Goal: Task Accomplishment & Management: Manage account settings

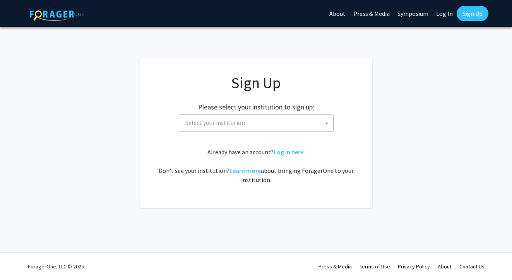
click at [269, 125] on span "Select your institution" at bounding box center [257, 123] width 151 height 16
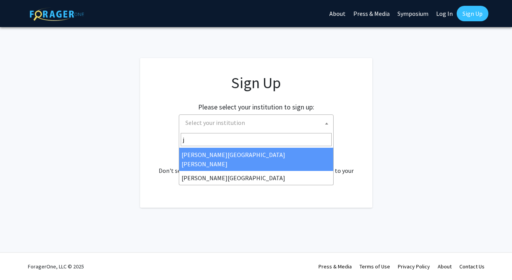
type input "jo"
select select "1"
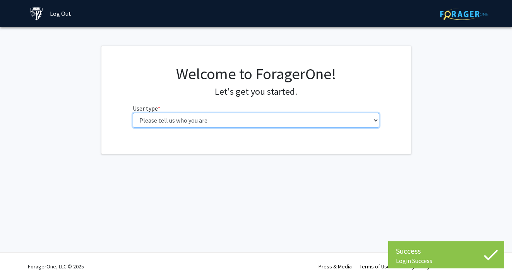
click at [259, 120] on select "Please tell us who you are Undergraduate Student Master's Student Doctoral Cand…" at bounding box center [256, 120] width 246 height 15
select select "2: masters"
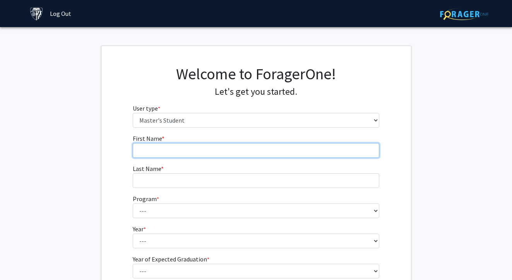
click at [217, 145] on input "First Name * required" at bounding box center [256, 150] width 246 height 15
type input "Sunning"
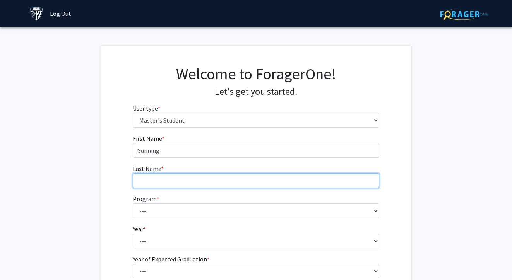
click at [205, 179] on input "Last Name * required" at bounding box center [256, 180] width 246 height 15
type input "Qian"
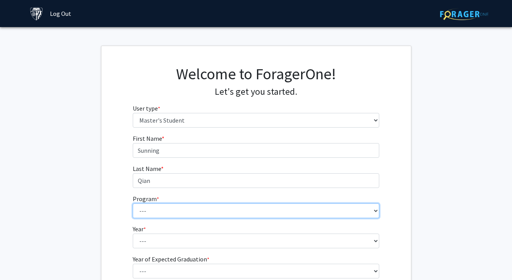
click at [178, 206] on select "--- Anatomy Education Applied and Computational Mathematics Applied Biomedical …" at bounding box center [256, 210] width 246 height 15
select select "26: 18"
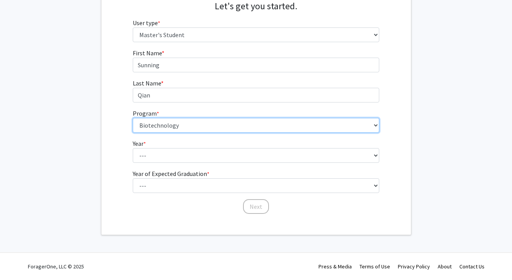
scroll to position [85, 0]
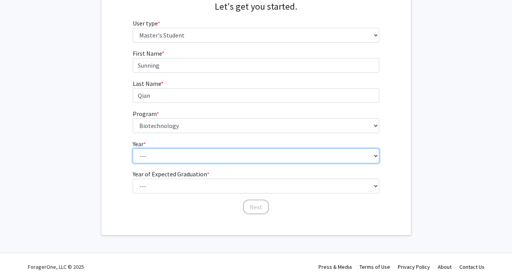
click at [185, 160] on select "--- First Year Second Year" at bounding box center [256, 155] width 246 height 15
select select "1: first_year"
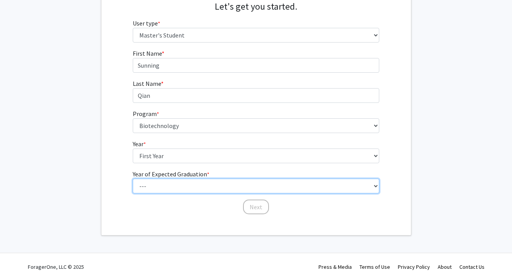
select select "3: 2027"
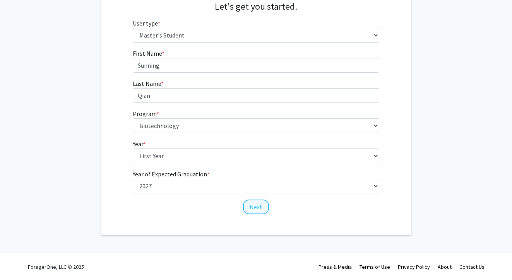
click at [260, 206] on button "Next" at bounding box center [256, 207] width 26 height 15
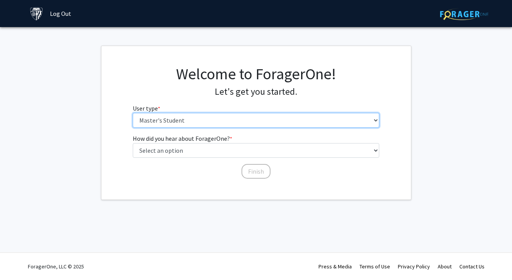
click at [245, 118] on select "Please tell us who you are Undergraduate Student Master's Student Doctoral Cand…" at bounding box center [256, 120] width 246 height 15
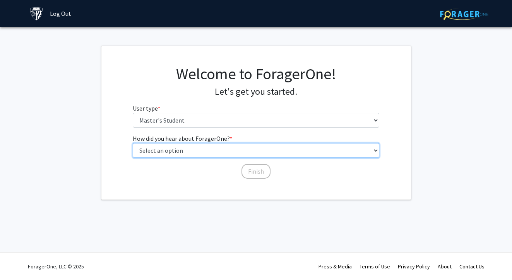
select select "2: faculty_recommendation"
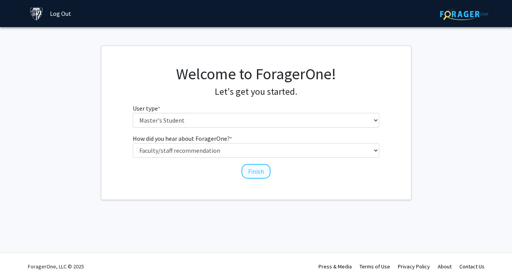
click at [245, 171] on button "Finish" at bounding box center [255, 171] width 29 height 15
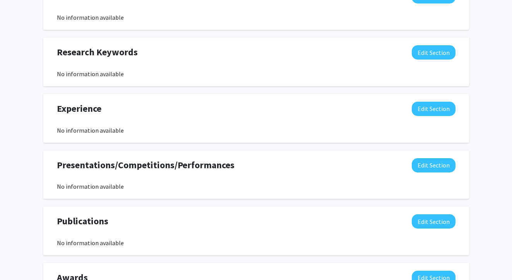
scroll to position [366, 0]
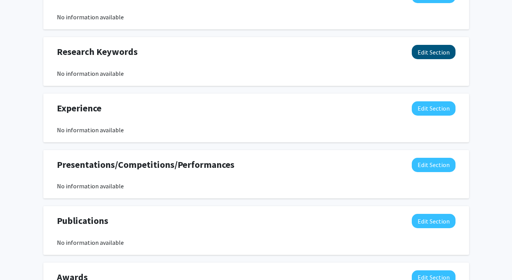
click at [434, 54] on button "Edit Section" at bounding box center [433, 52] width 44 height 14
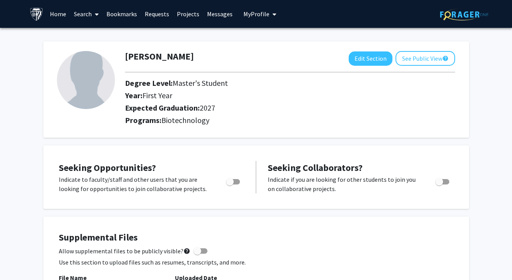
scroll to position [0, 0]
click at [238, 184] on span "Toggle" at bounding box center [233, 181] width 14 height 5
click at [230, 184] on input "Are you actively seeking opportunities?" at bounding box center [229, 184] width 0 height 0
checkbox input "true"
click at [440, 181] on span "Toggle" at bounding box center [439, 182] width 8 height 8
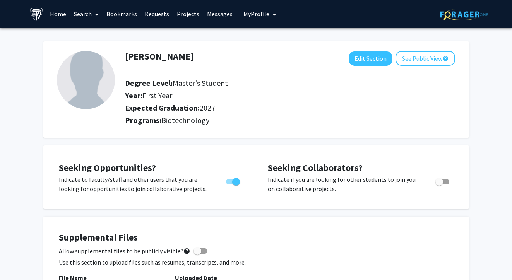
click at [439, 184] on input "Would you like to receive other student requests to work with you?" at bounding box center [438, 184] width 0 height 0
checkbox input "true"
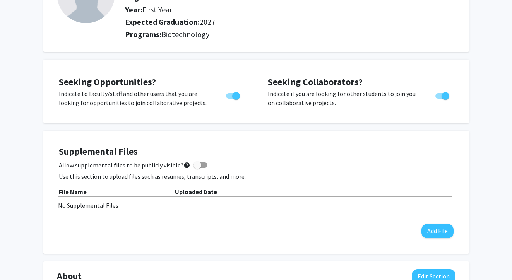
scroll to position [87, 0]
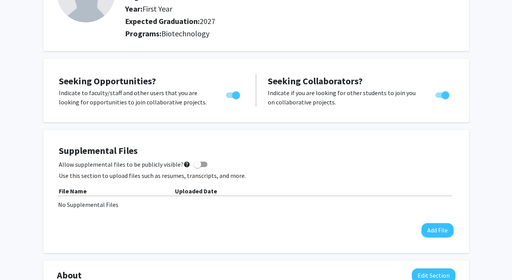
click at [198, 169] on label "Allow supplemental files to be publicly visible? help" at bounding box center [133, 164] width 148 height 9
click at [197, 167] on input "Allow supplemental files to be publicly visible? help" at bounding box center [197, 167] width 0 height 0
checkbox input "true"
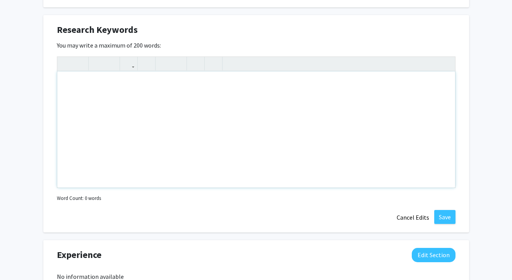
scroll to position [391, 0]
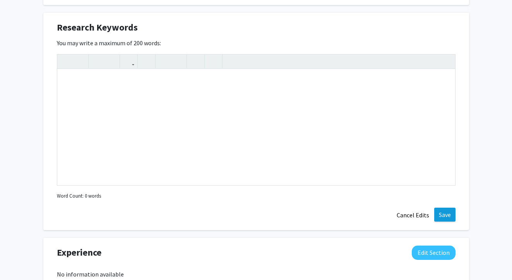
click at [437, 209] on button "Save" at bounding box center [444, 215] width 21 height 14
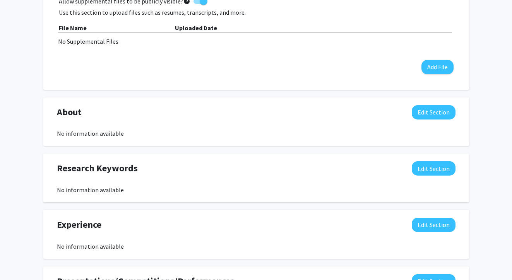
scroll to position [254, 0]
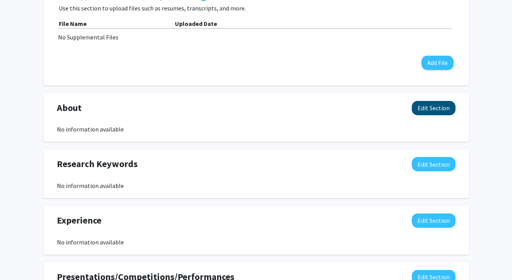
click at [420, 112] on button "Edit Section" at bounding box center [433, 108] width 44 height 14
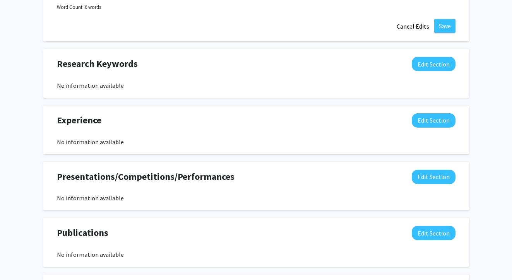
scroll to position [524, 0]
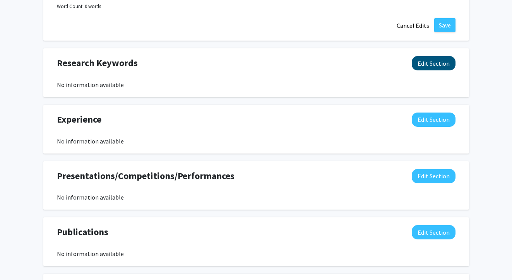
click at [432, 65] on button "Edit Section" at bounding box center [433, 63] width 44 height 14
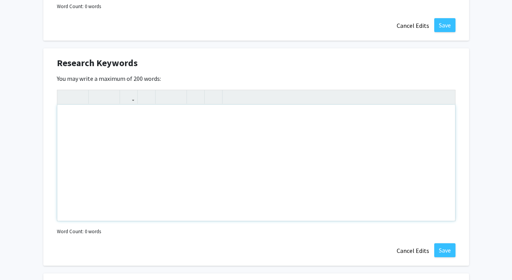
click at [230, 133] on div "Note to users with screen readers: Please deactivate our accessibility plugin f…" at bounding box center [255, 163] width 397 height 116
click at [65, 137] on p "genes" at bounding box center [256, 132] width 382 height 9
click at [65, 133] on p "tumor" at bounding box center [256, 132] width 382 height 9
type textarea "<p>bioinformatics ,&nbsp;<span style="font-size: 1rem;">genes,&nbsp;</span><spa…"
click at [444, 251] on button "Save" at bounding box center [444, 250] width 21 height 14
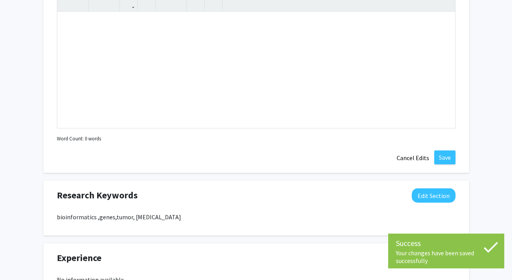
scroll to position [375, 0]
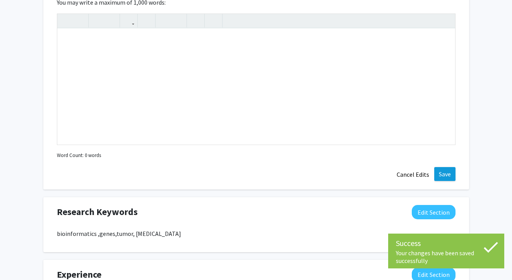
click at [440, 174] on button "Save" at bounding box center [444, 174] width 21 height 14
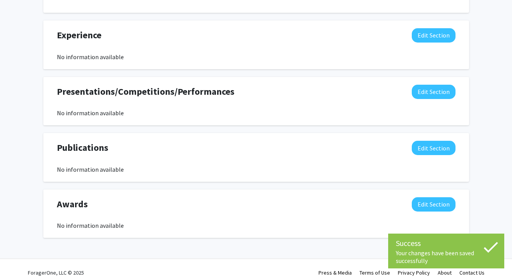
scroll to position [445, 0]
click at [435, 33] on button "Edit Section" at bounding box center [433, 35] width 44 height 14
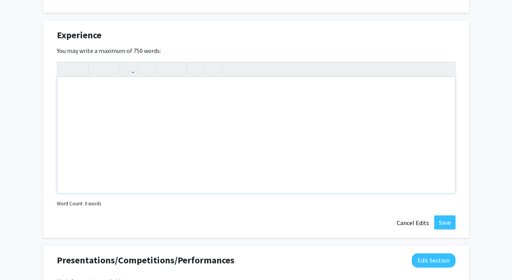
click at [186, 118] on div "Note to users with screen readers: Please deactivate our accessibility plugin f…" at bounding box center [255, 135] width 397 height 116
